Goal: Find specific page/section: Find specific page/section

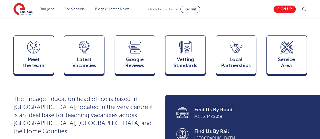
scroll to position [124, 0]
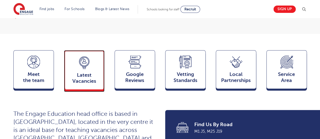
click at [77, 72] on span "Latest Vacancies" at bounding box center [83, 78] width 33 height 12
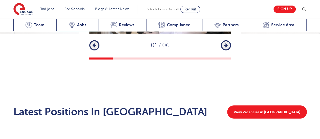
scroll to position [767, 0]
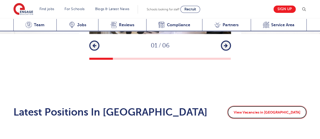
click at [267, 106] on link "View Vacancies in Watford" at bounding box center [267, 112] width 80 height 13
